Goal: Information Seeking & Learning: Learn about a topic

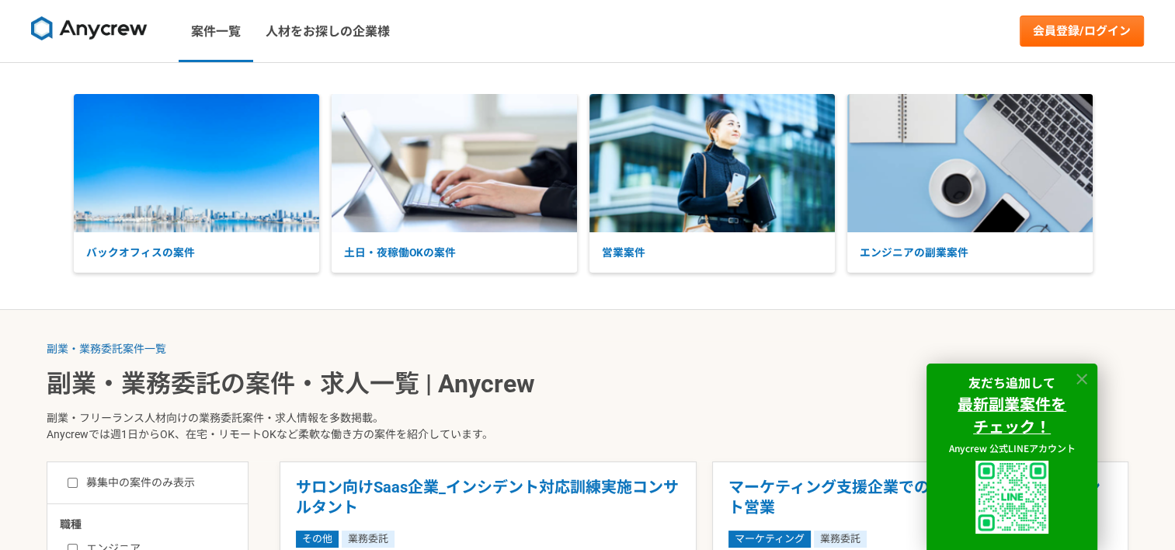
click at [1081, 371] on icon at bounding box center [1083, 380] width 18 height 18
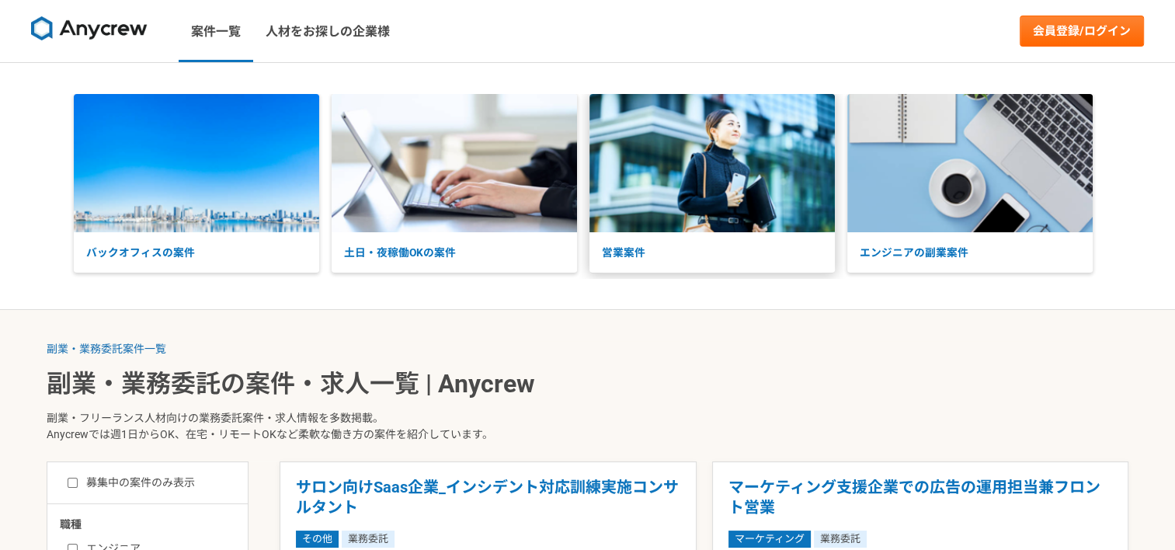
click at [648, 236] on p "営業案件" at bounding box center [712, 252] width 245 height 41
click at [765, 183] on img at bounding box center [712, 163] width 245 height 138
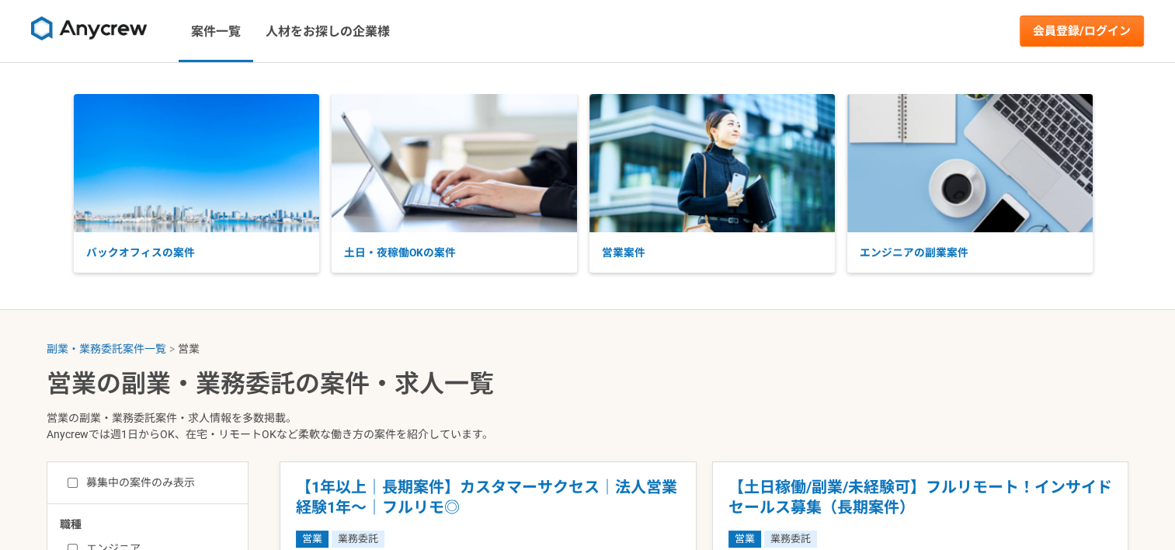
scroll to position [242, 0]
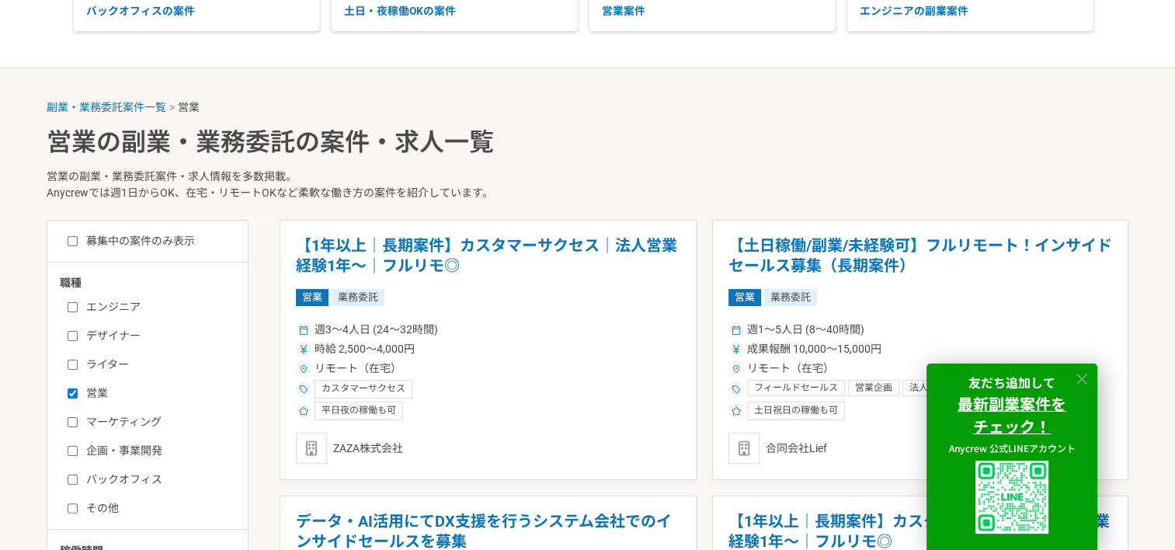
click at [1085, 378] on icon at bounding box center [1083, 380] width 18 height 18
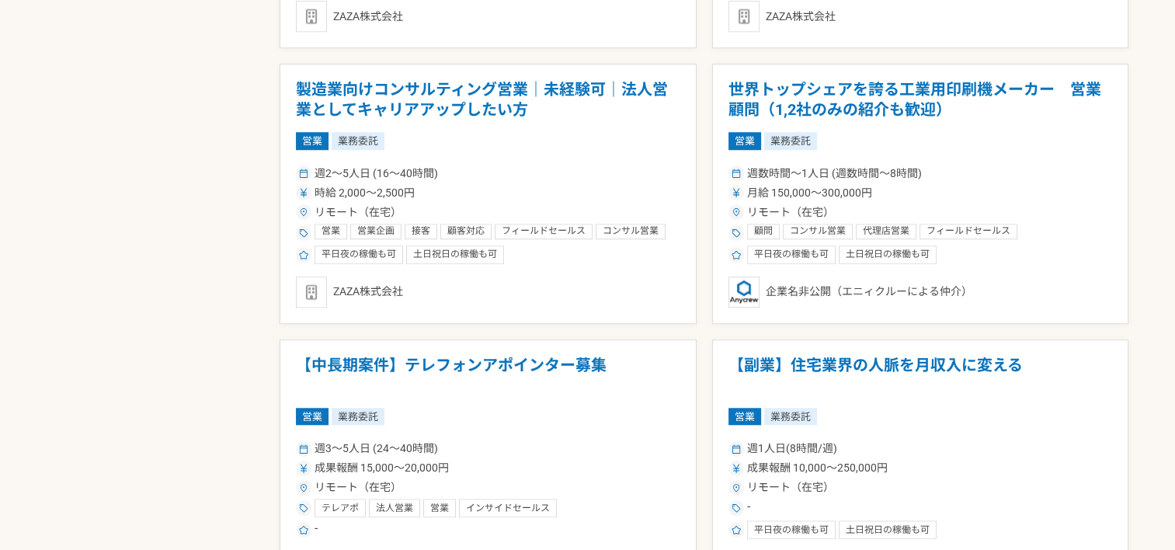
scroll to position [1224, 0]
click at [823, 87] on h1 "世界トップシェアを誇る工業用印刷機メーカー　営業顧問（1,2社のみの紹介も歓迎）" at bounding box center [921, 100] width 385 height 40
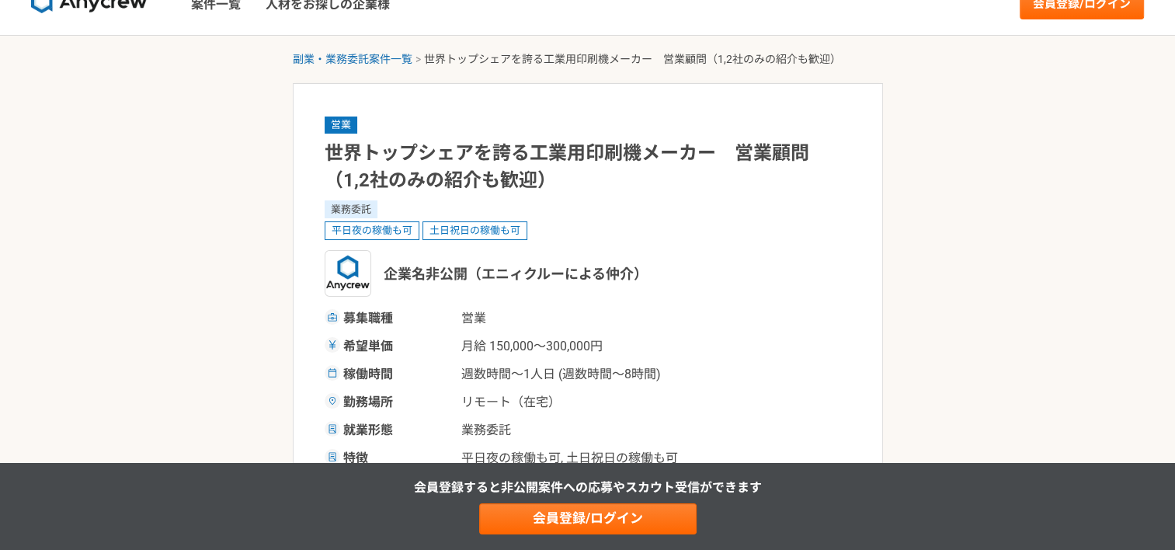
scroll to position [28, 0]
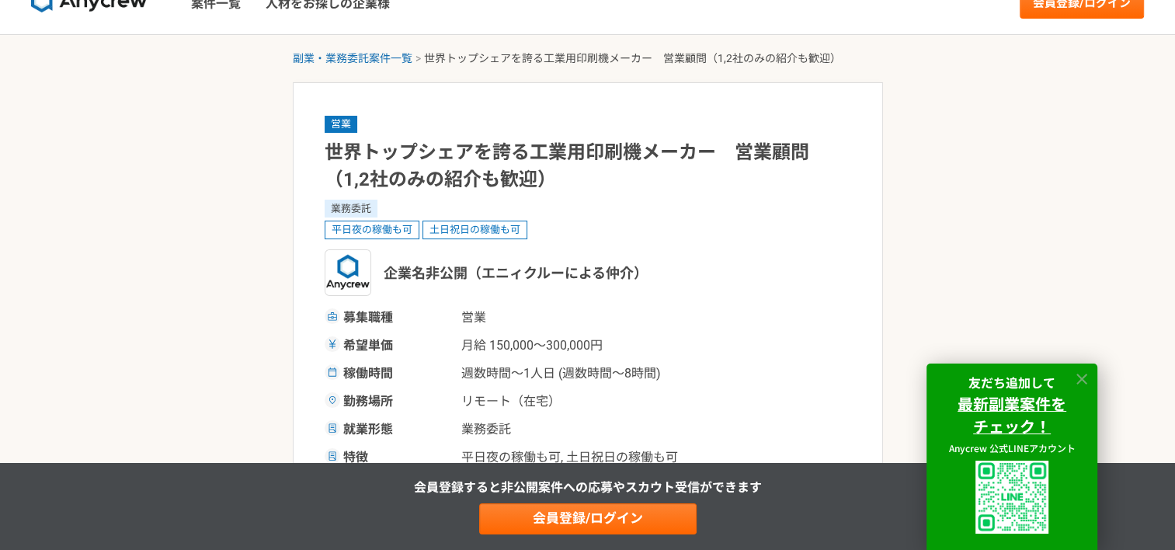
click at [1085, 376] on icon at bounding box center [1083, 380] width 18 height 18
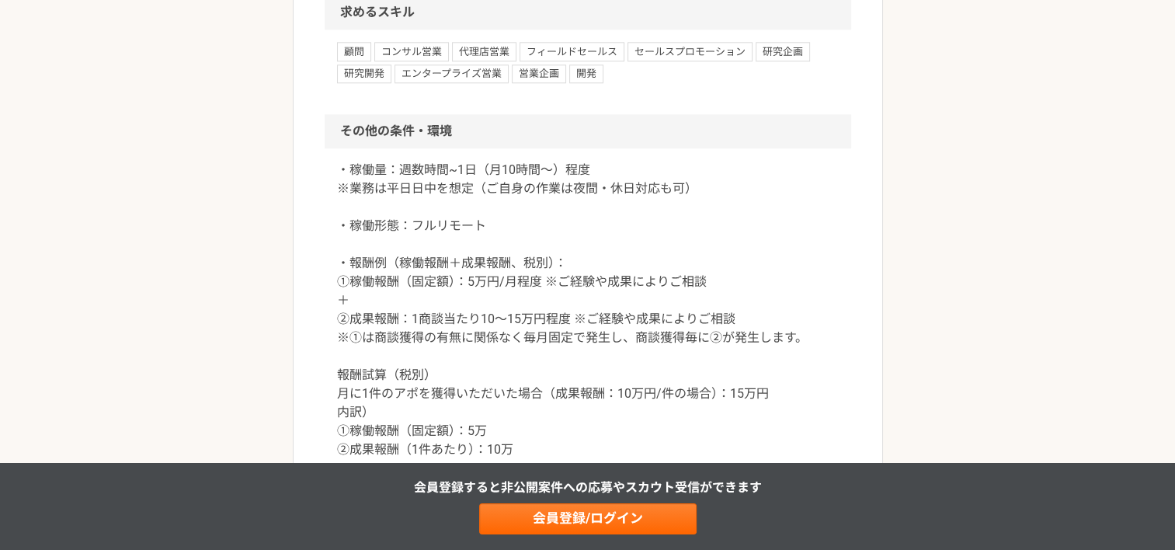
scroll to position [1764, 0]
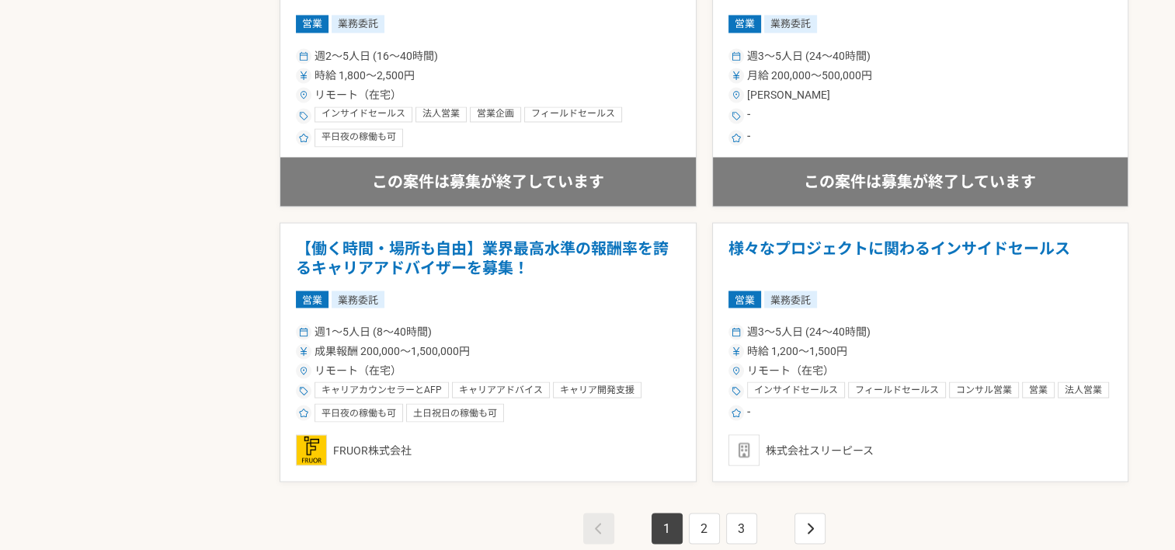
scroll to position [2721, 0]
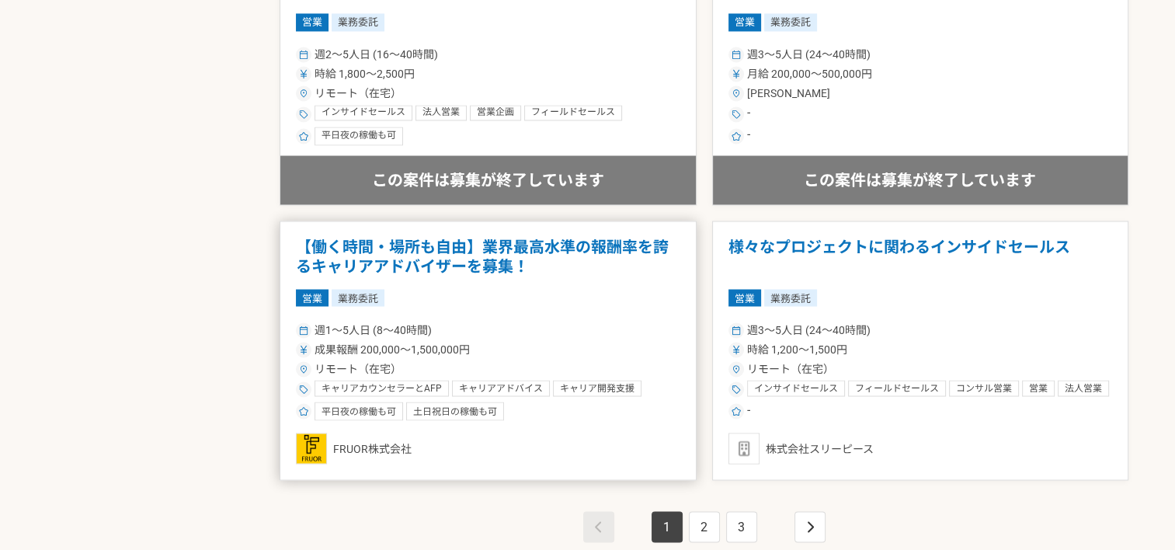
click at [527, 245] on h1 "【働く時間・場所も自由】業界最高水準の報酬率を誇るキャリアアドバイザーを募集！" at bounding box center [488, 257] width 385 height 40
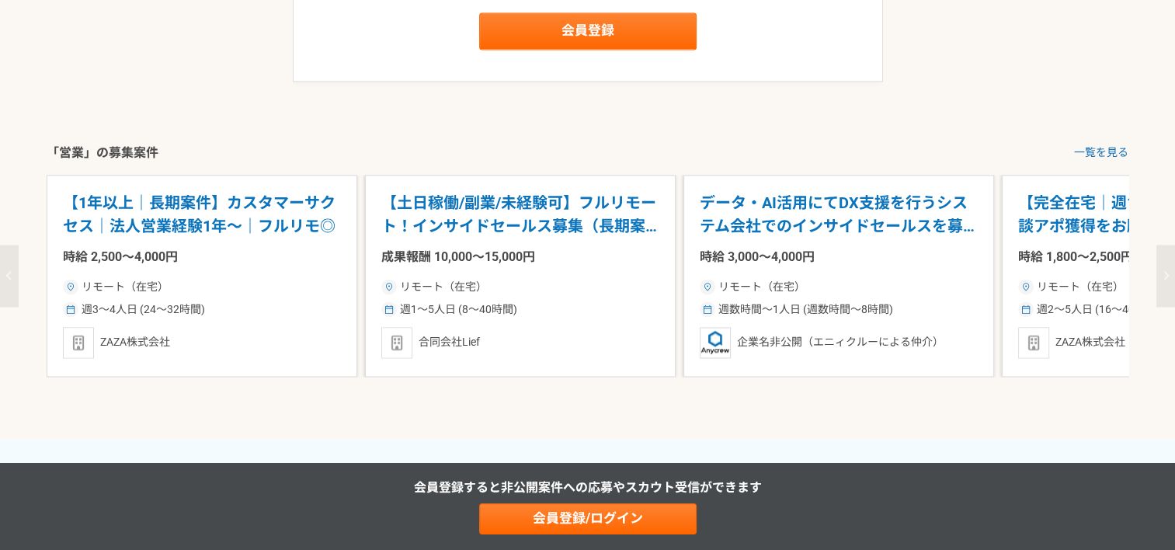
scroll to position [1948, 0]
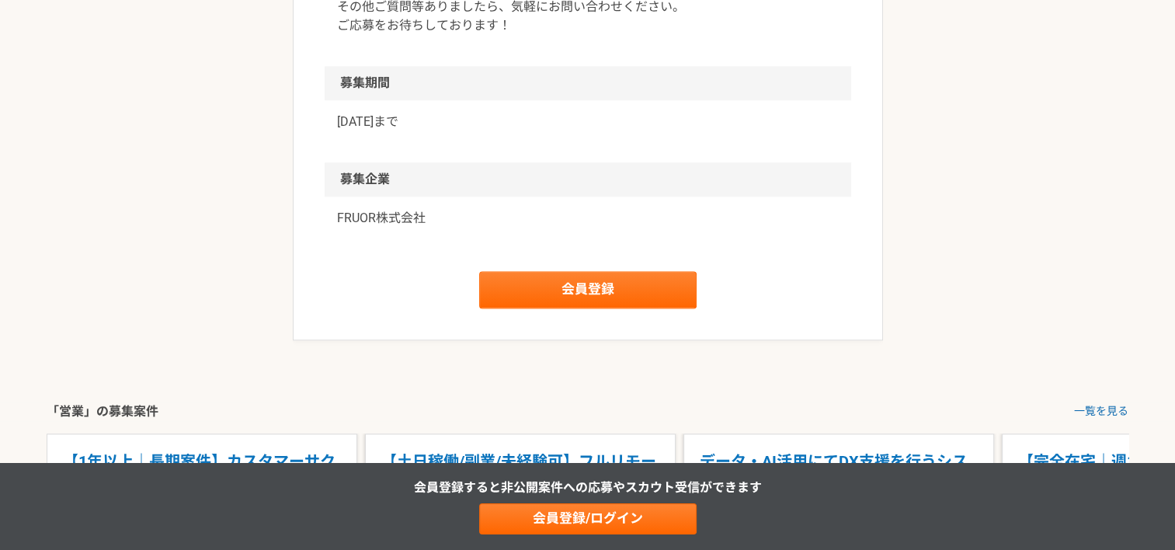
click at [365, 213] on p "FRUOR株式会社" at bounding box center [588, 218] width 502 height 19
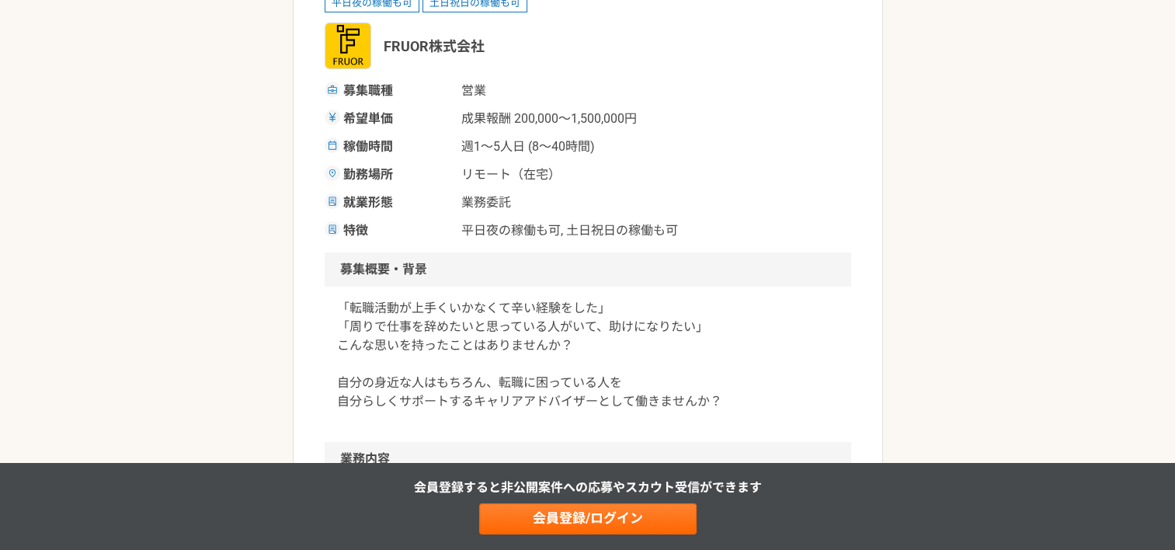
scroll to position [0, 0]
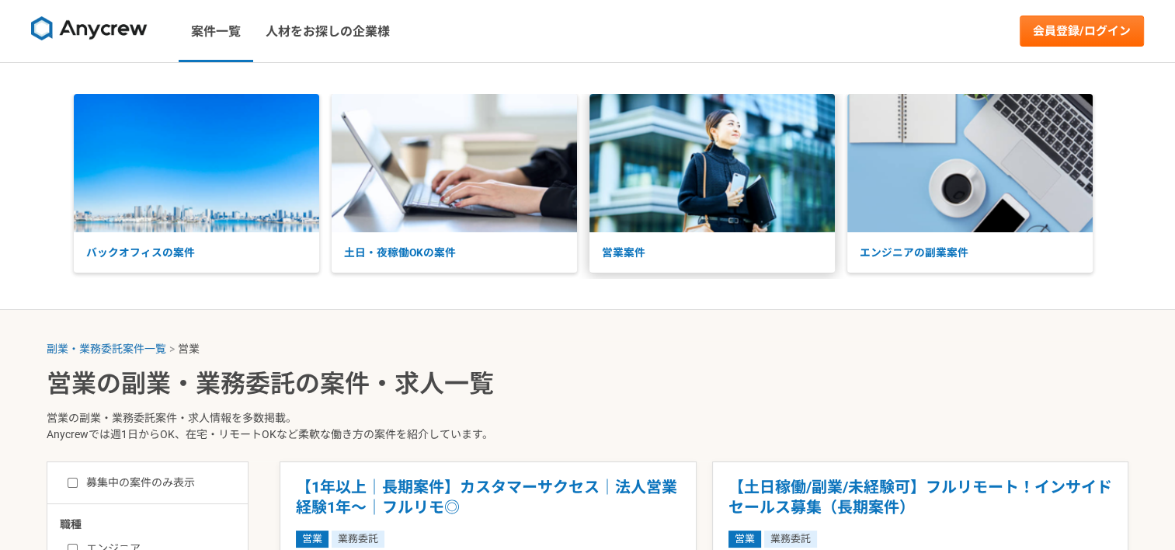
click at [626, 211] on img at bounding box center [712, 163] width 245 height 138
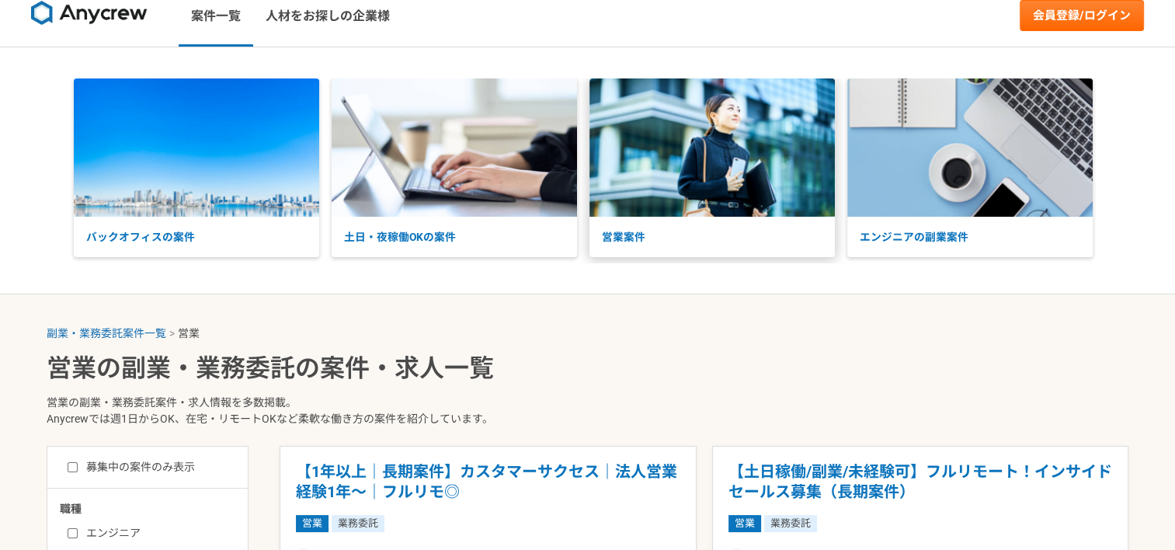
click at [723, 189] on img at bounding box center [712, 147] width 245 height 138
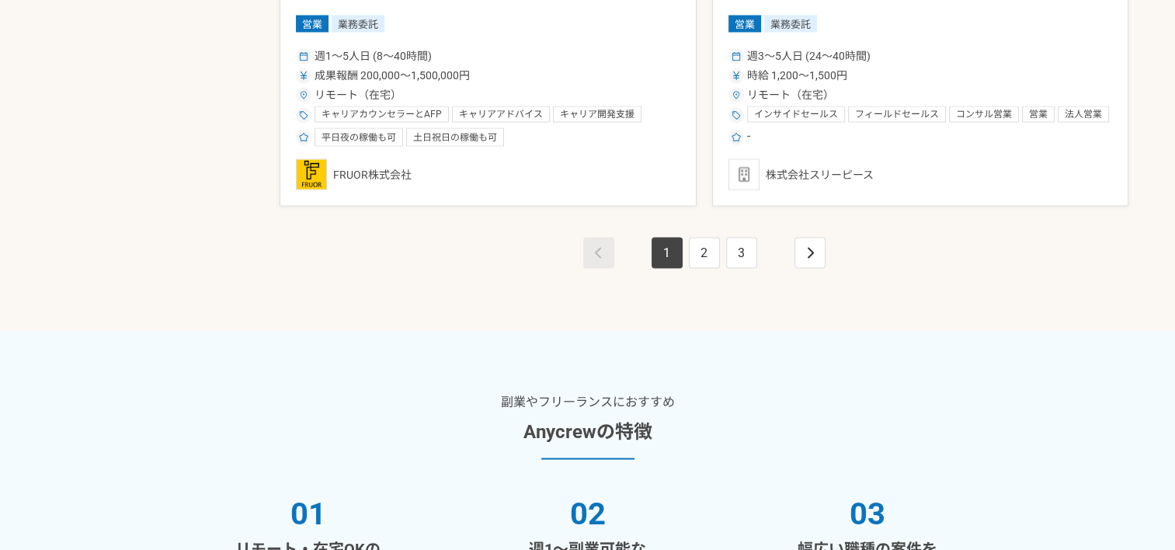
scroll to position [2912, 0]
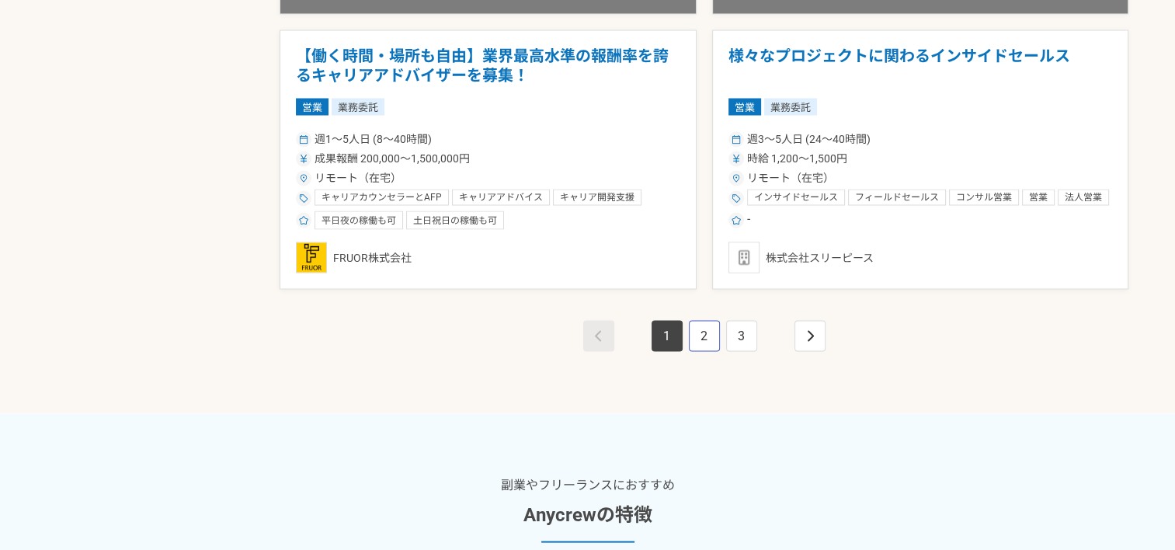
click at [703, 333] on link "2" at bounding box center [704, 335] width 31 height 31
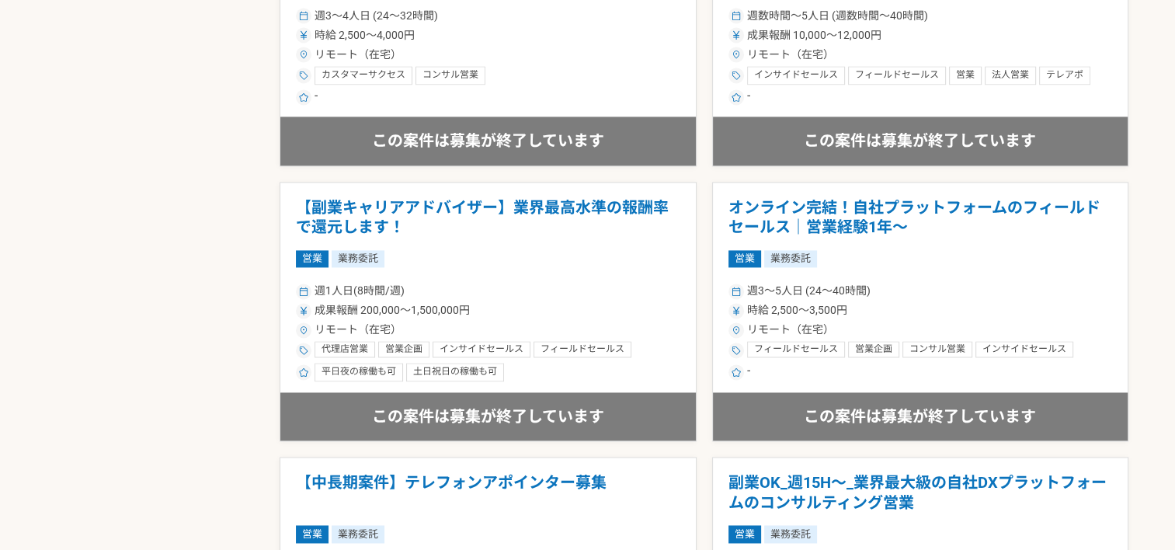
scroll to position [2827, 0]
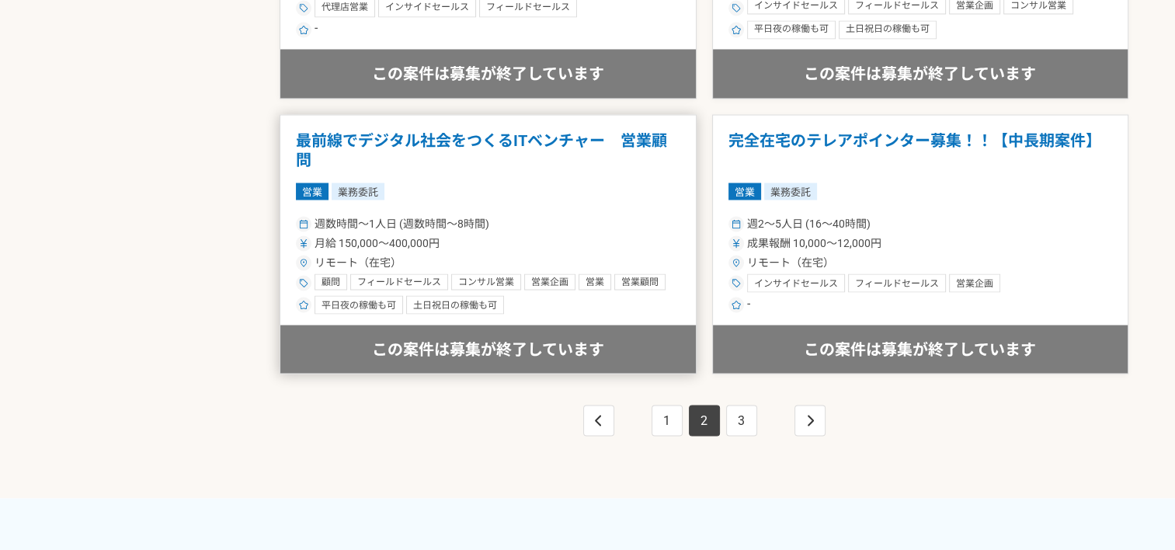
click at [465, 136] on h1 "最前線でデジタル社会をつくるITベンチャー　営業顧問" at bounding box center [488, 151] width 385 height 40
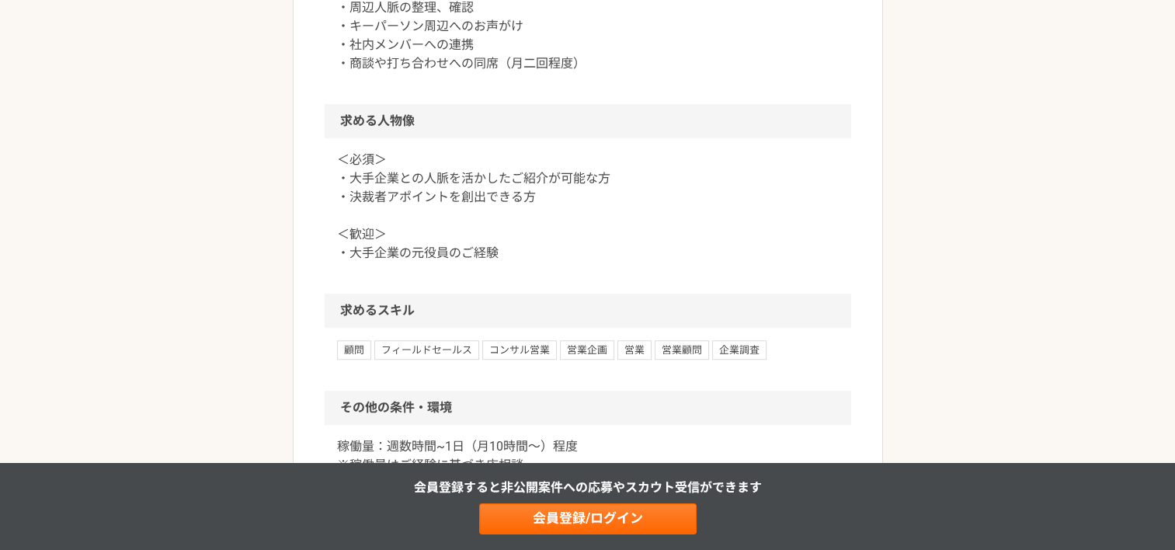
scroll to position [1155, 0]
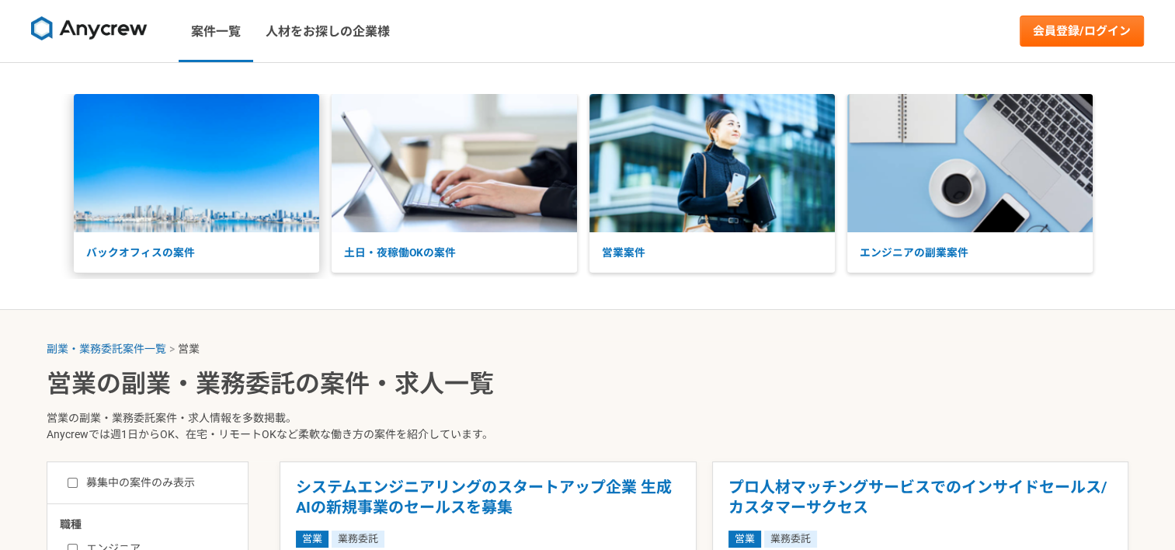
click at [235, 235] on p "バックオフィスの案件" at bounding box center [196, 252] width 245 height 41
click at [657, 204] on img at bounding box center [712, 163] width 245 height 138
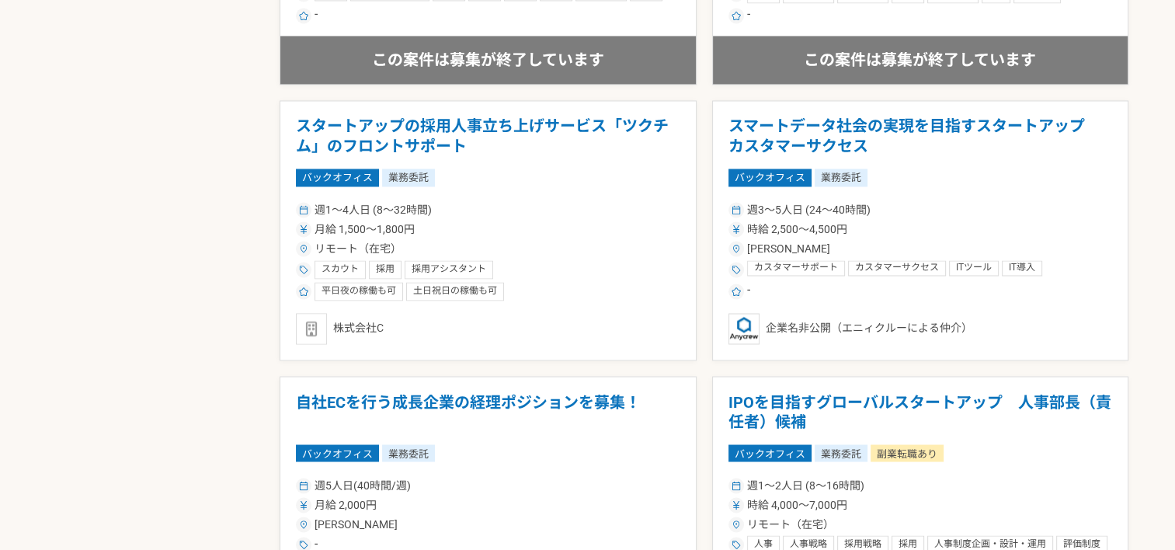
scroll to position [2752, 0]
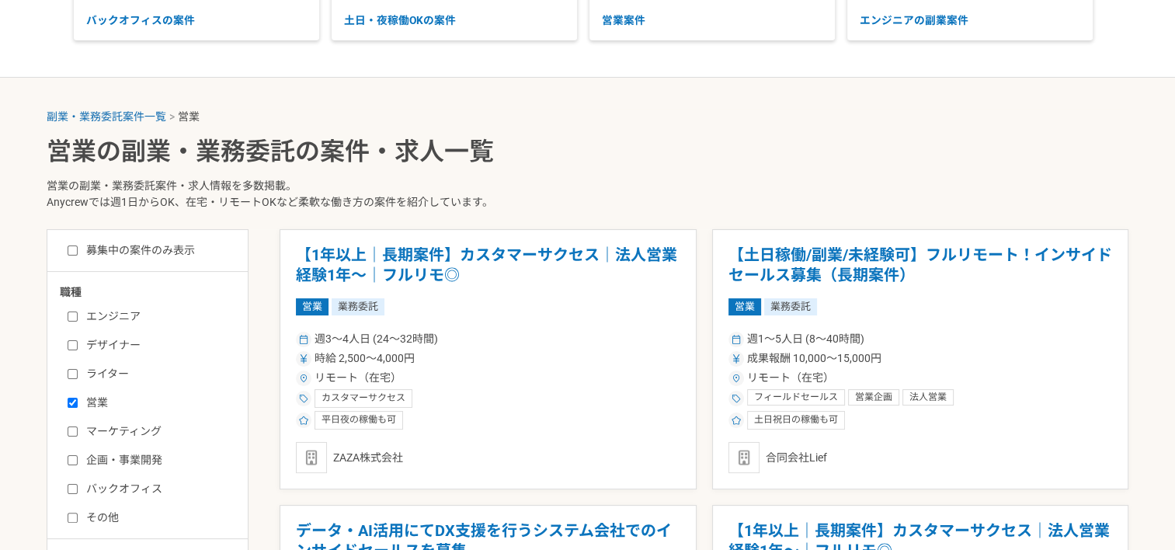
scroll to position [171, 0]
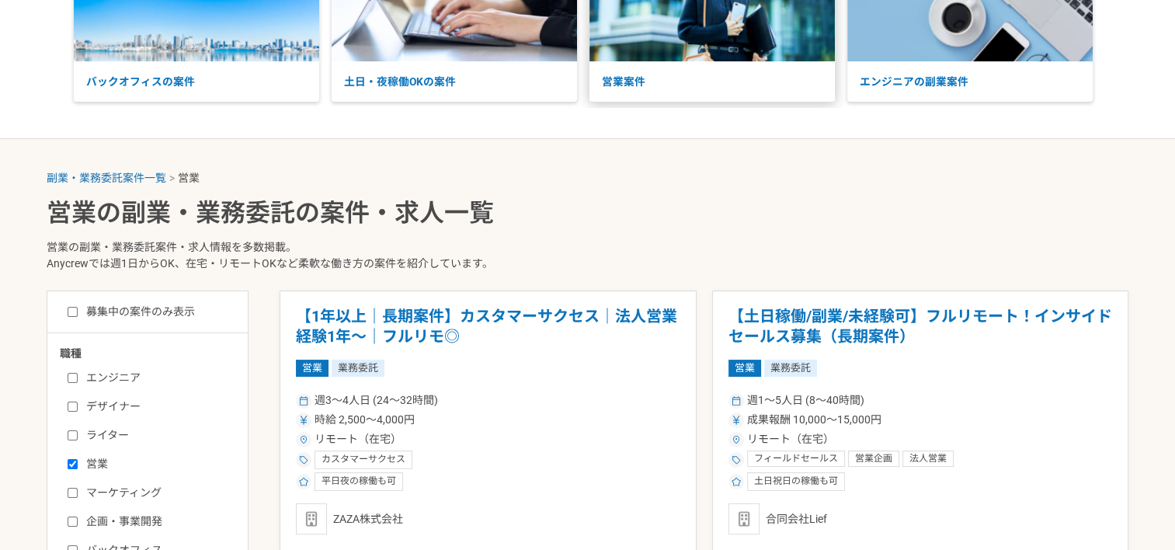
click at [715, 71] on p "営業案件" at bounding box center [712, 81] width 245 height 41
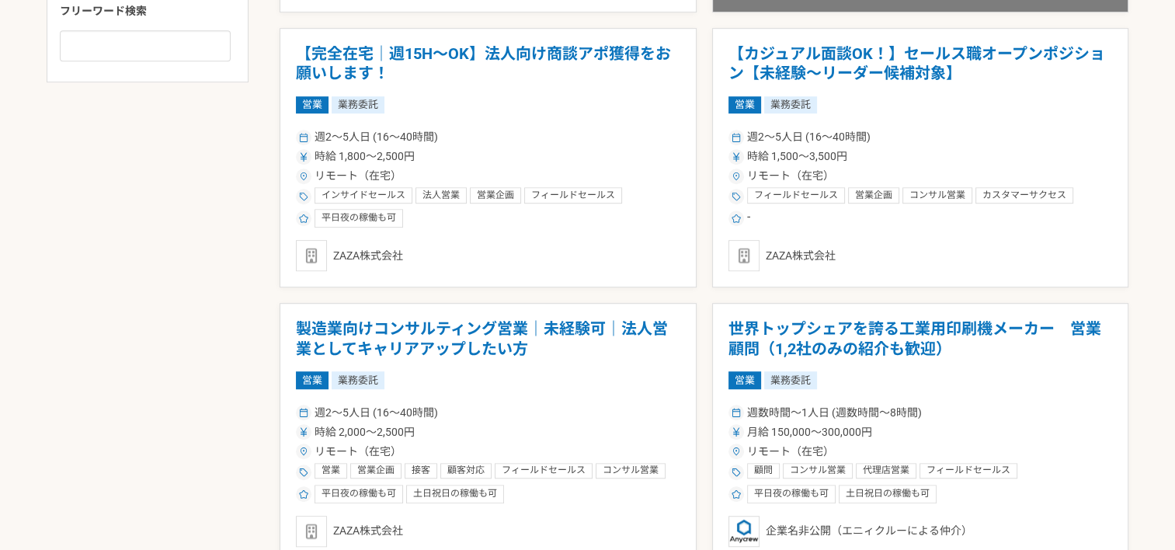
scroll to position [985, 0]
click at [393, 252] on div "ZAZA株式会社" at bounding box center [488, 255] width 385 height 31
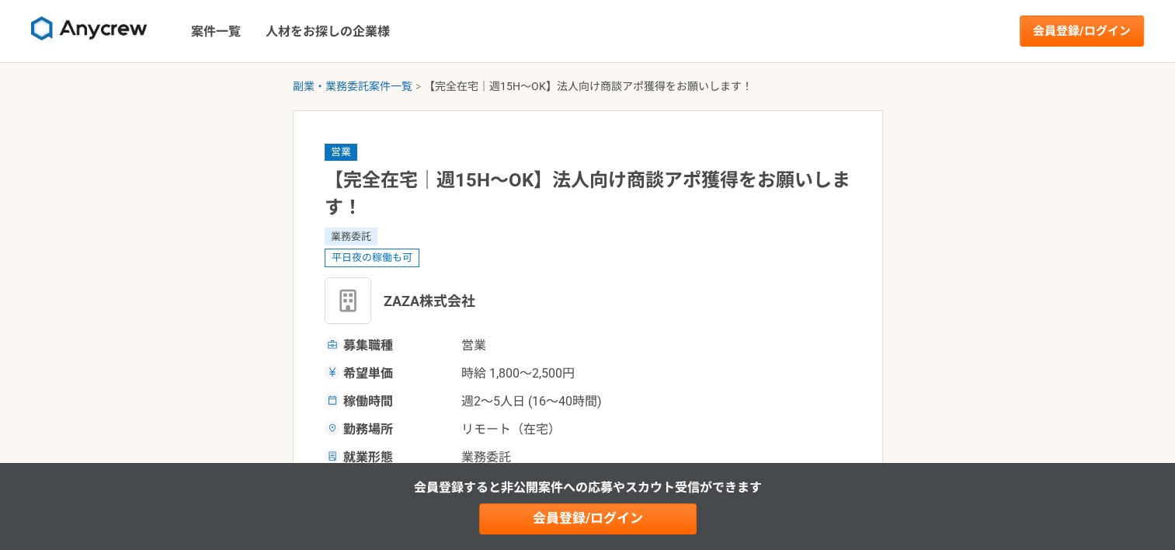
scroll to position [103, 0]
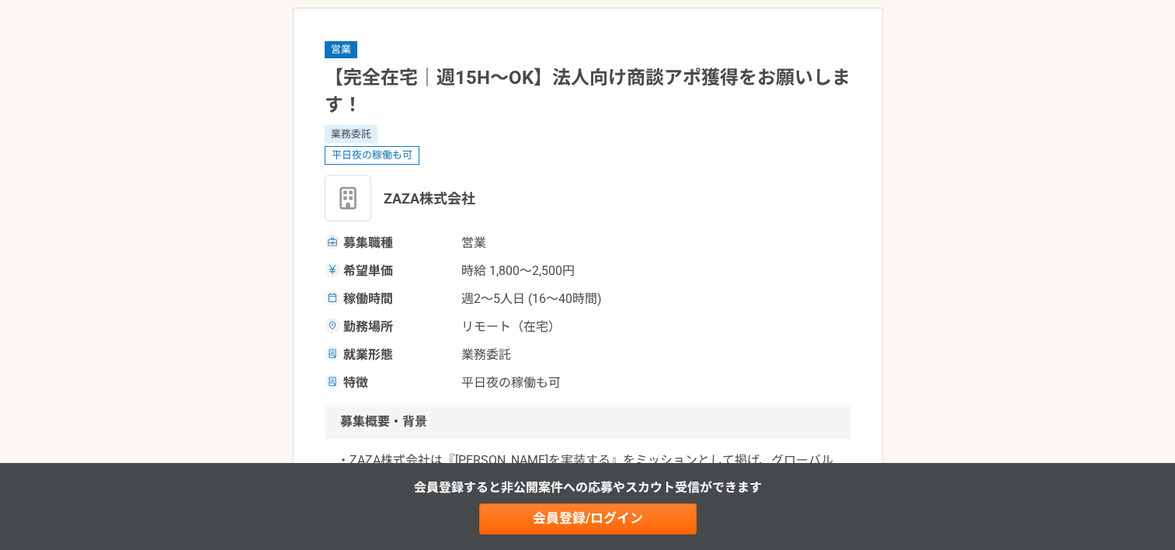
click at [423, 195] on span "ZAZA株式会社" at bounding box center [430, 198] width 92 height 21
click at [346, 191] on img at bounding box center [348, 198] width 47 height 47
drag, startPoint x: 496, startPoint y: 191, endPoint x: 383, endPoint y: 193, distance: 113.4
click at [383, 193] on div "ZAZA株式会社" at bounding box center [588, 198] width 527 height 47
copy span "ZAZA株式会社"
